Goal: Information Seeking & Learning: Find specific page/section

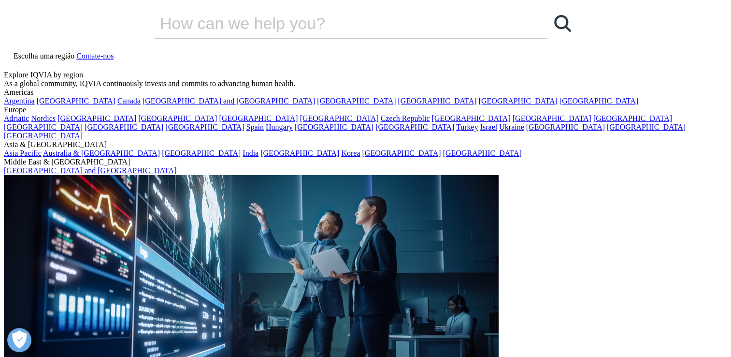
type input "consumer portal"
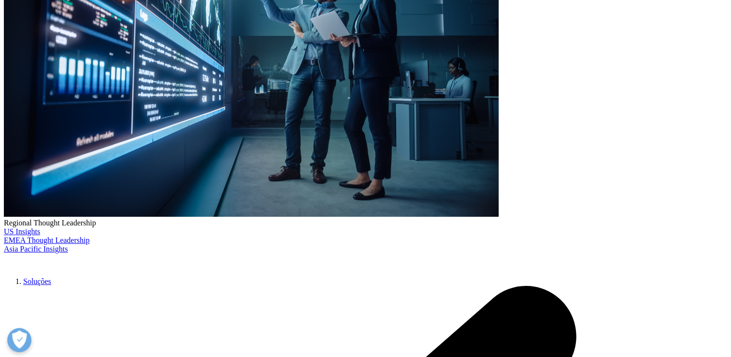
scroll to position [242, 0]
